Goal: Navigation & Orientation: Find specific page/section

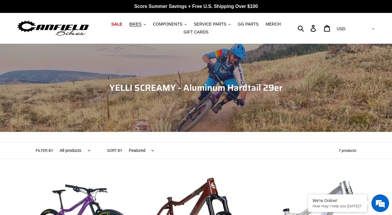
click at [62, 28] on img at bounding box center [53, 28] width 74 height 19
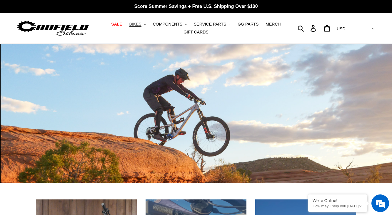
click at [140, 26] on span "BIKES" at bounding box center [135, 24] width 12 height 5
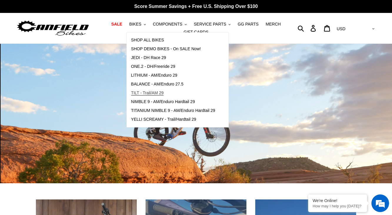
click at [151, 93] on span "TILT - Trail/AM 29" at bounding box center [147, 93] width 33 height 5
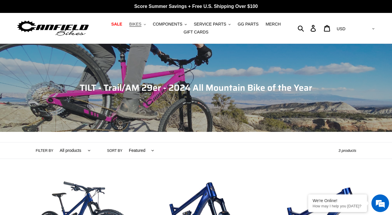
click at [144, 24] on button "BIKES .cls-1{fill:#231f20}" at bounding box center [137, 24] width 22 height 8
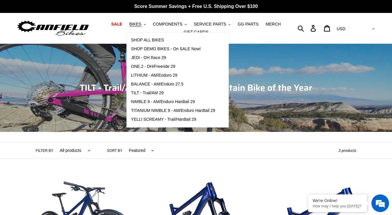
click at [267, 36] on ul "SALE BIKES .cls-1{fill:#231f20} SHOP ALL BIKES SHOP DEMO BIKES - On SALE Now! J…" at bounding box center [196, 28] width 180 height 16
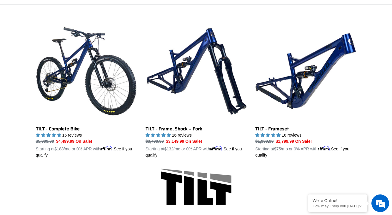
scroll to position [157, 0]
